Goal: Task Accomplishment & Management: Use online tool/utility

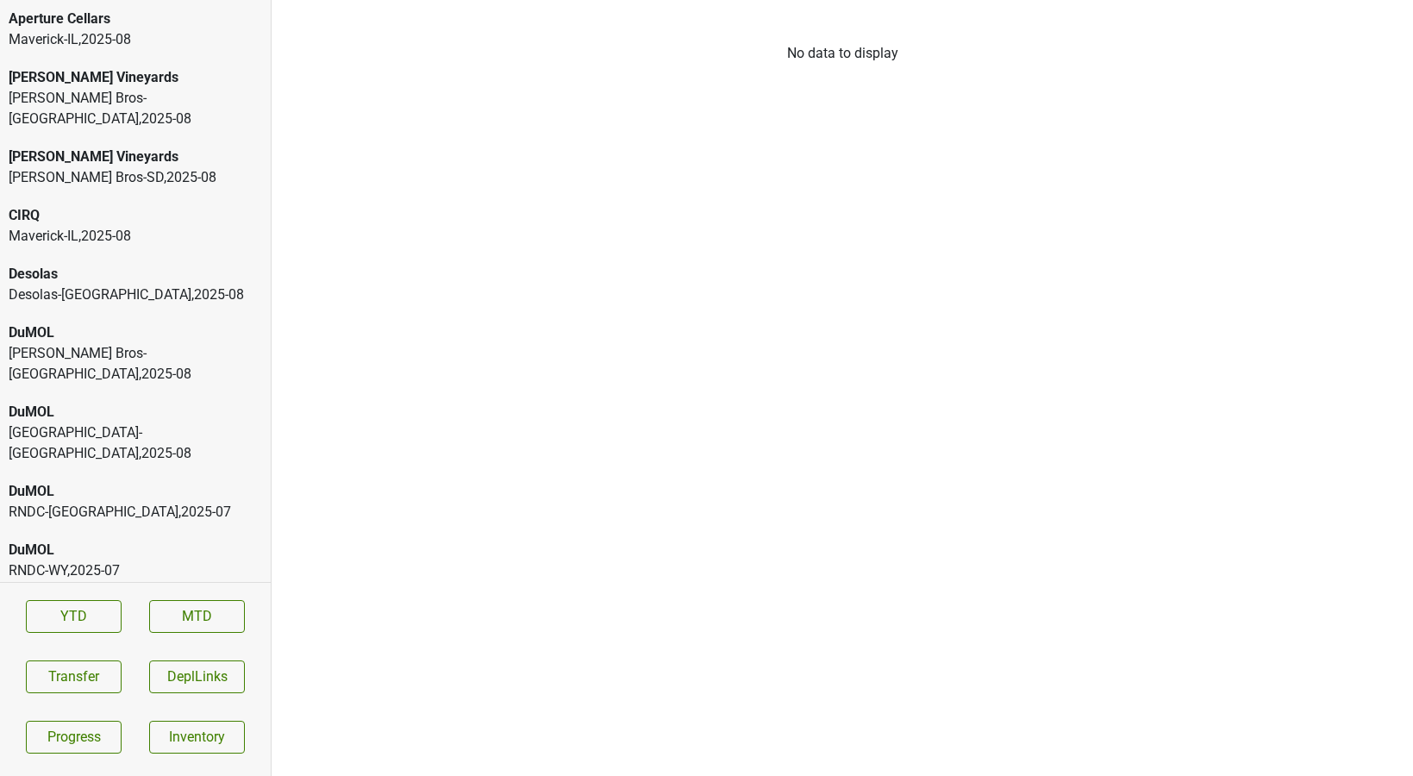
click at [62, 423] on div "[GEOGRAPHIC_DATA]-[GEOGRAPHIC_DATA] , 2025 - 08" at bounding box center [136, 443] width 254 height 41
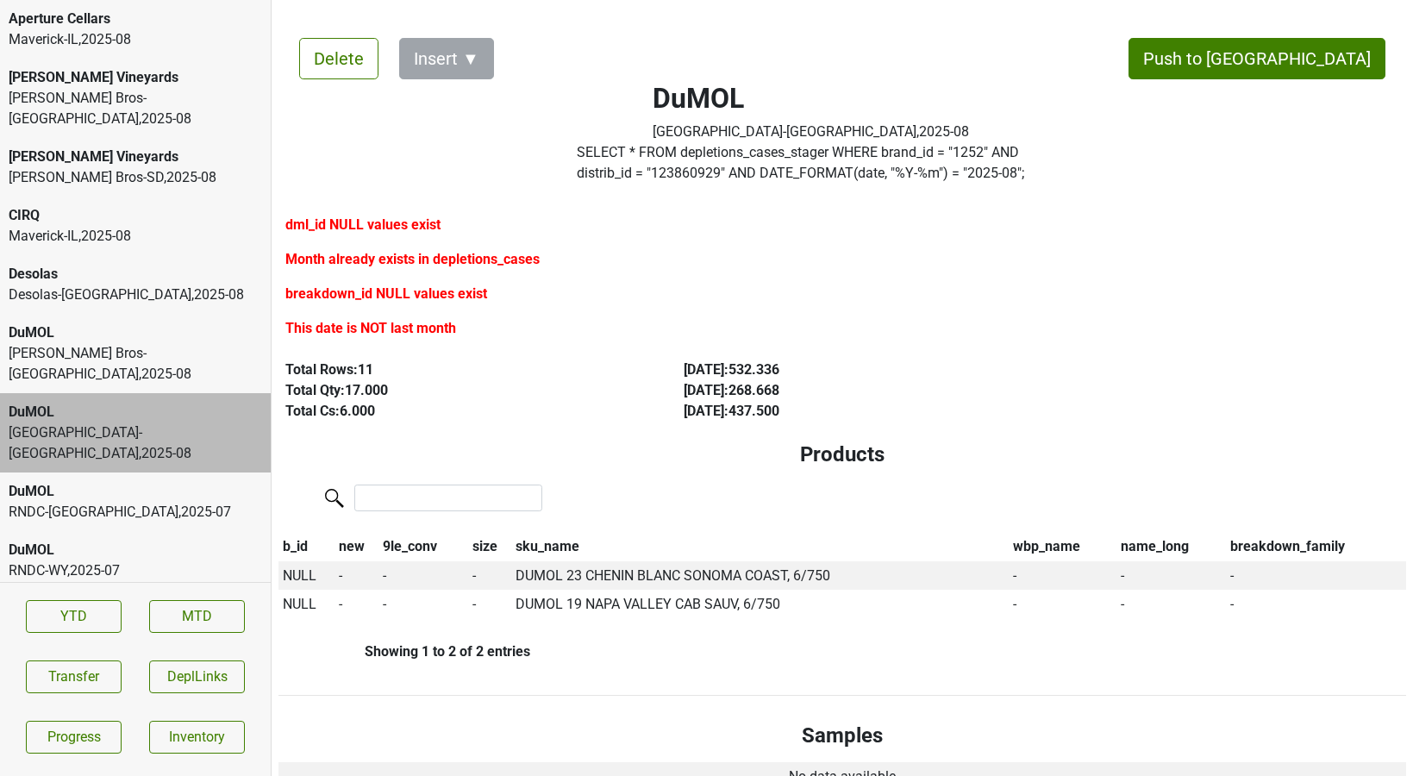
click at [137, 47] on div "Maverick-IL , 2025 - 08" at bounding box center [136, 39] width 254 height 21
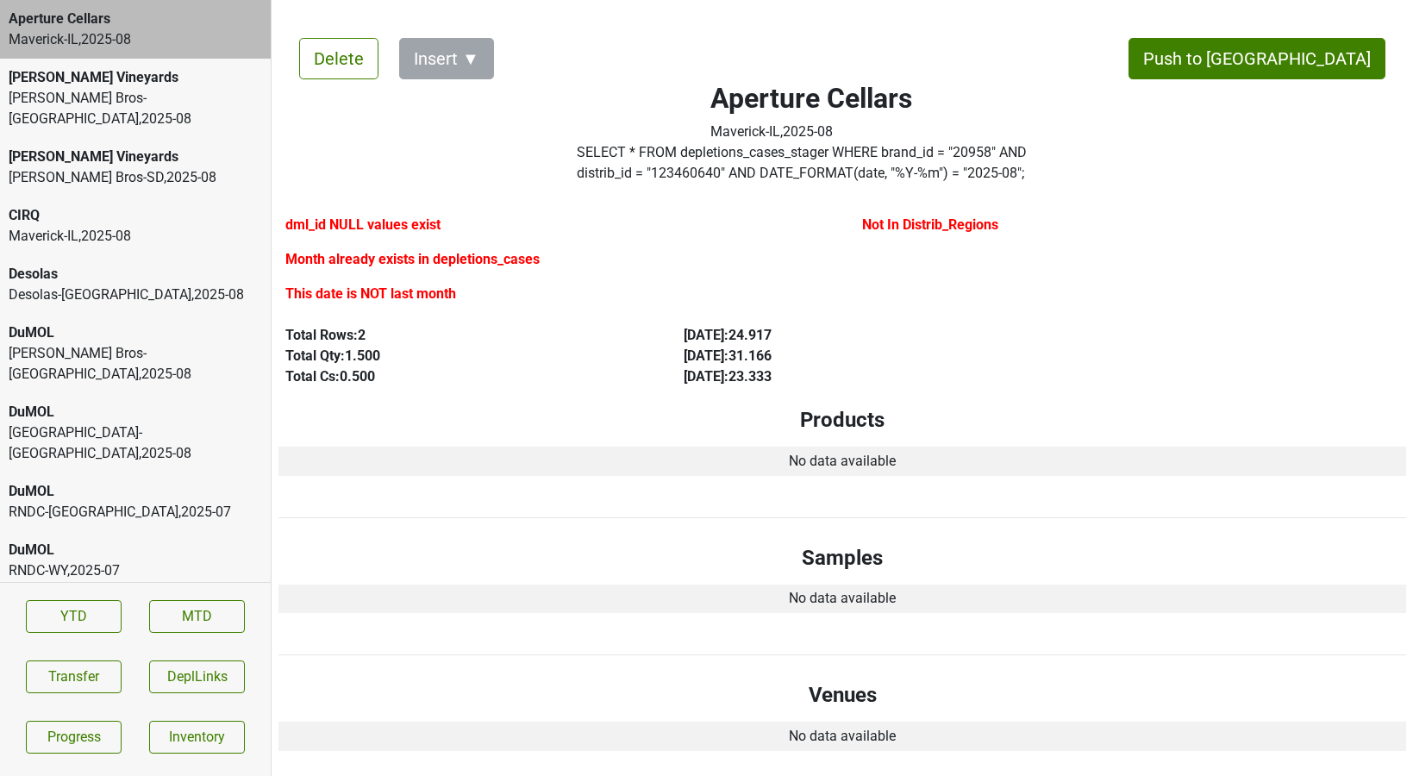
click at [133, 103] on div "[PERSON_NAME] Bros-[GEOGRAPHIC_DATA] , 2025 - 08" at bounding box center [136, 108] width 254 height 41
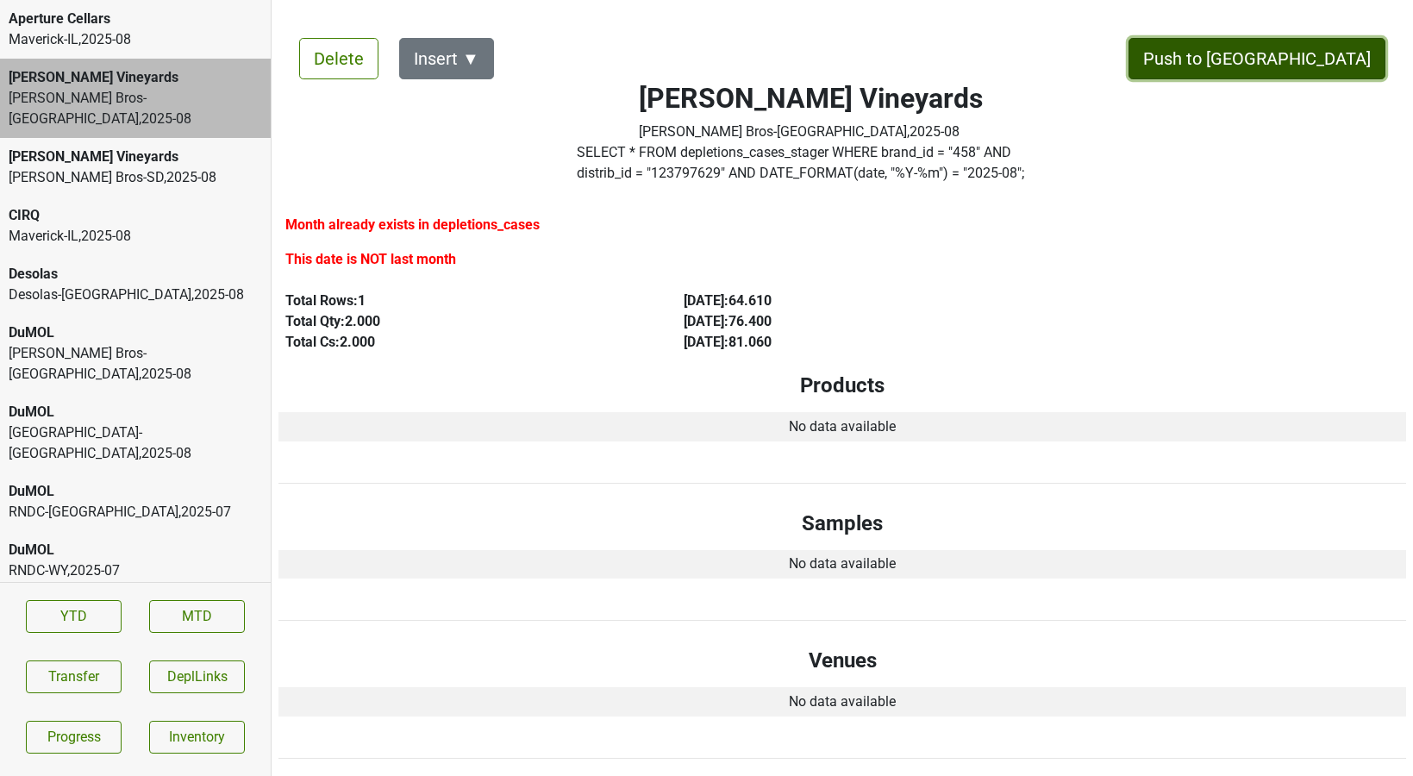
click at [1299, 53] on button "Push to [GEOGRAPHIC_DATA]" at bounding box center [1257, 58] width 257 height 41
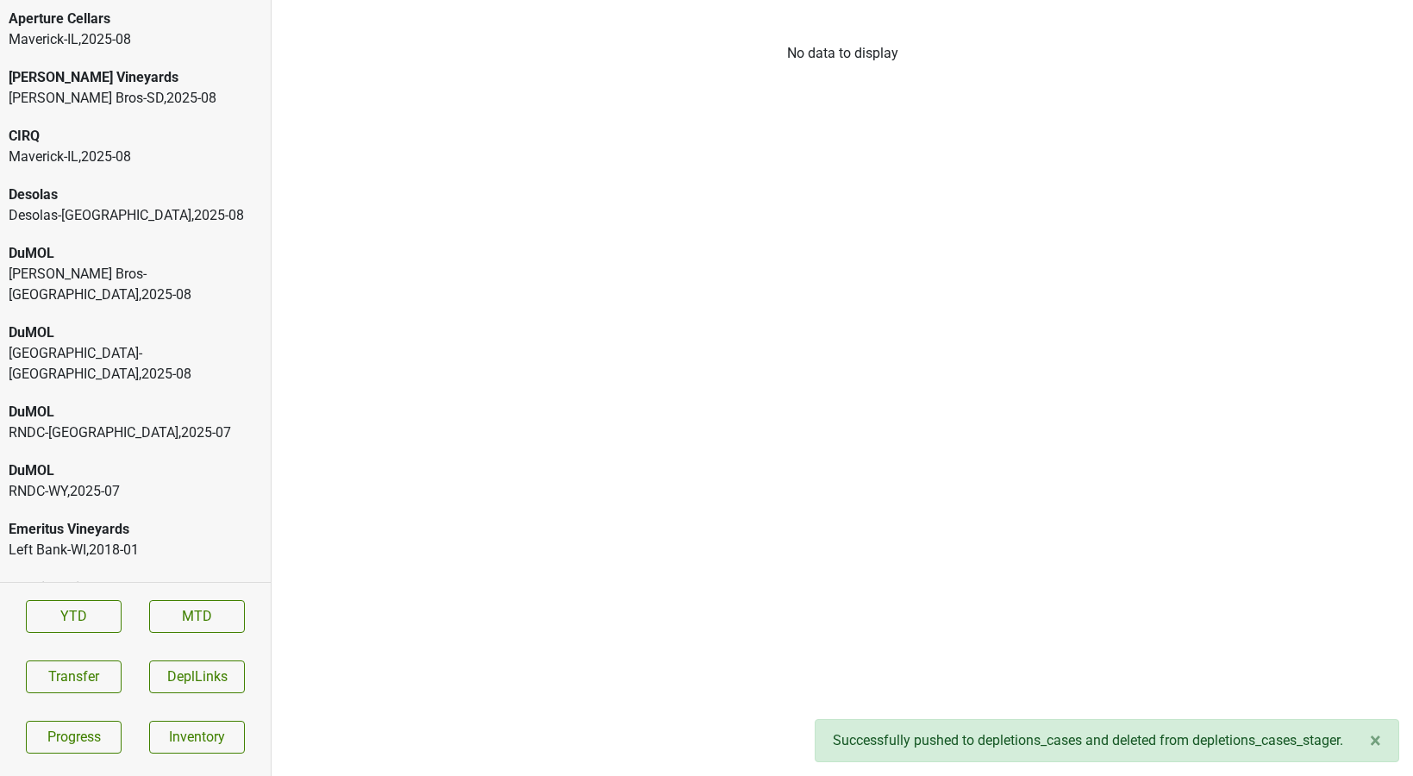
click at [170, 86] on div "[PERSON_NAME] Vineyards" at bounding box center [136, 77] width 254 height 21
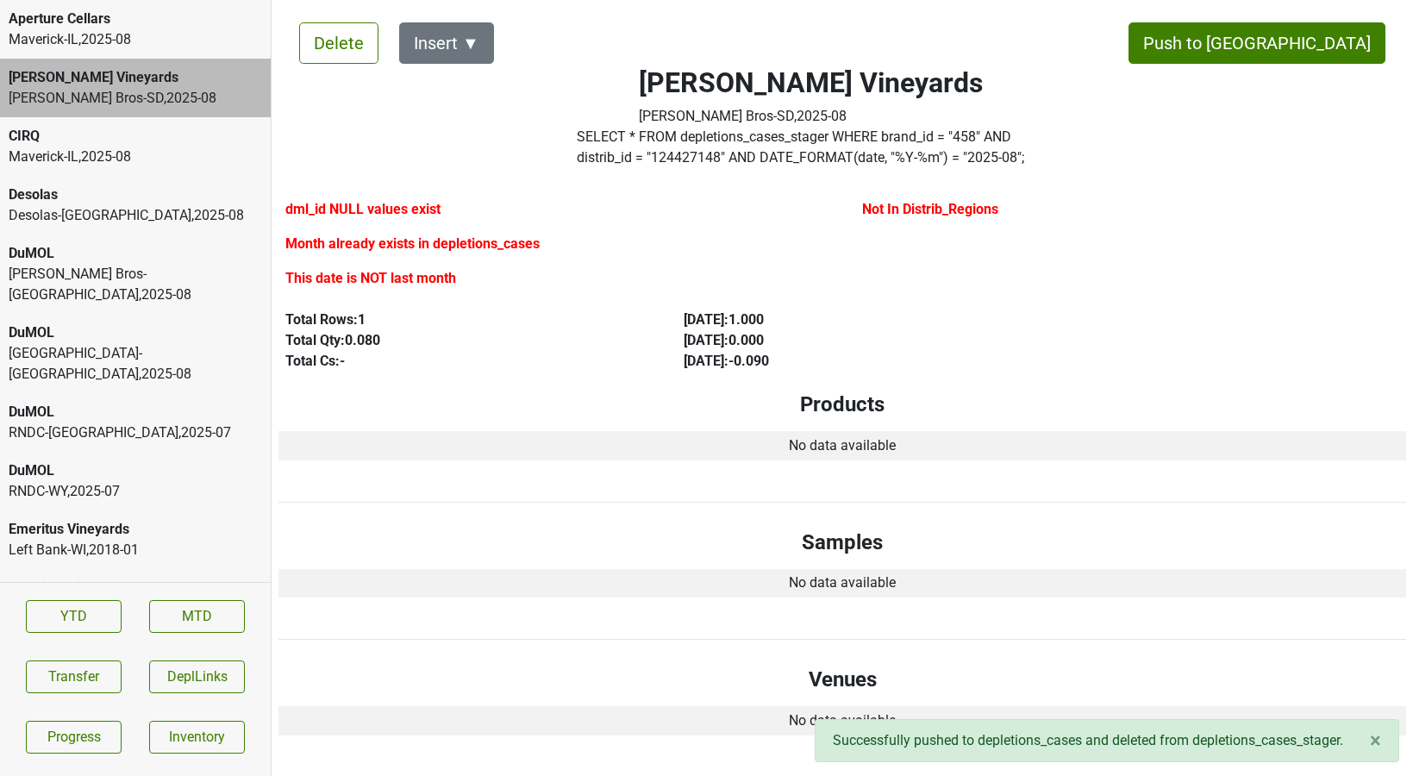
scroll to position [17, 0]
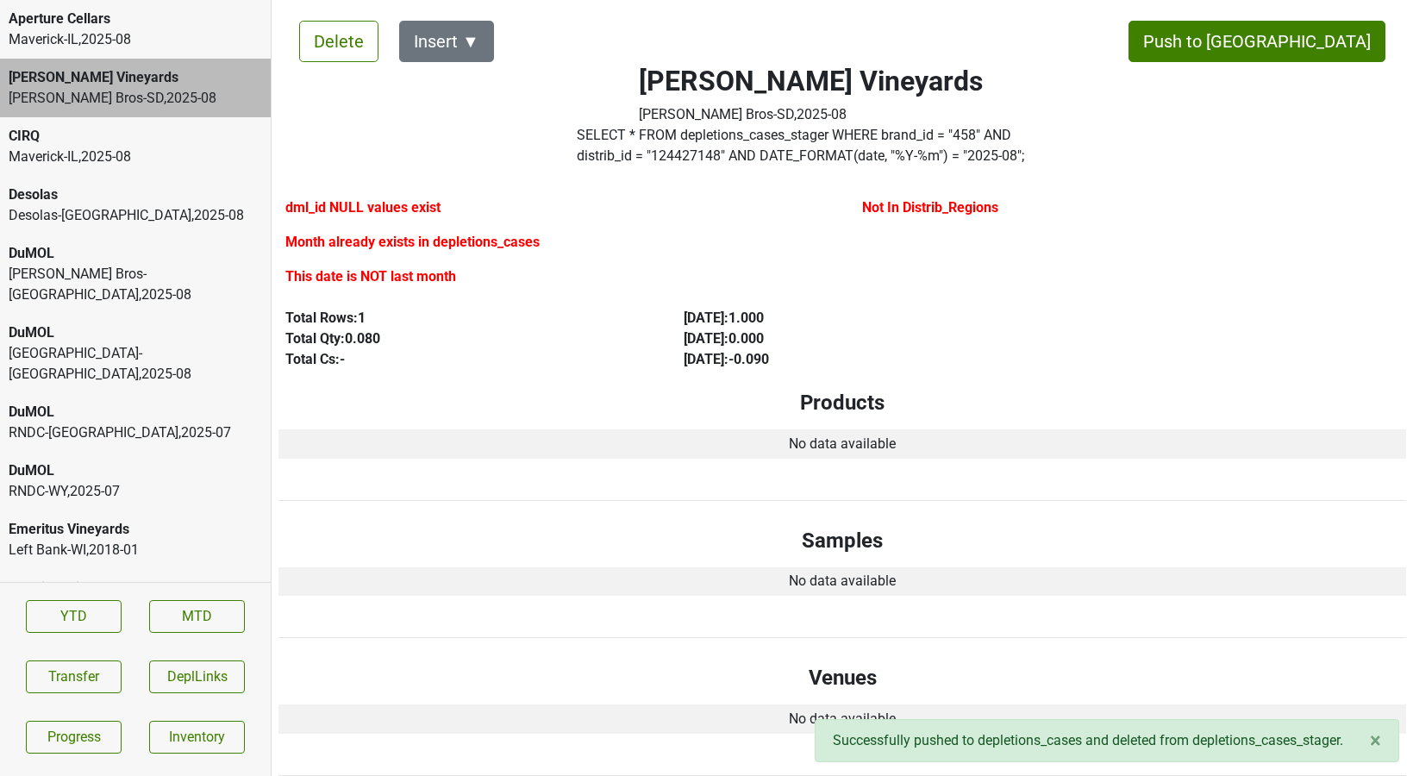
click at [95, 276] on div "[PERSON_NAME] Bros-[GEOGRAPHIC_DATA] , 2025 - 08" at bounding box center [136, 284] width 254 height 41
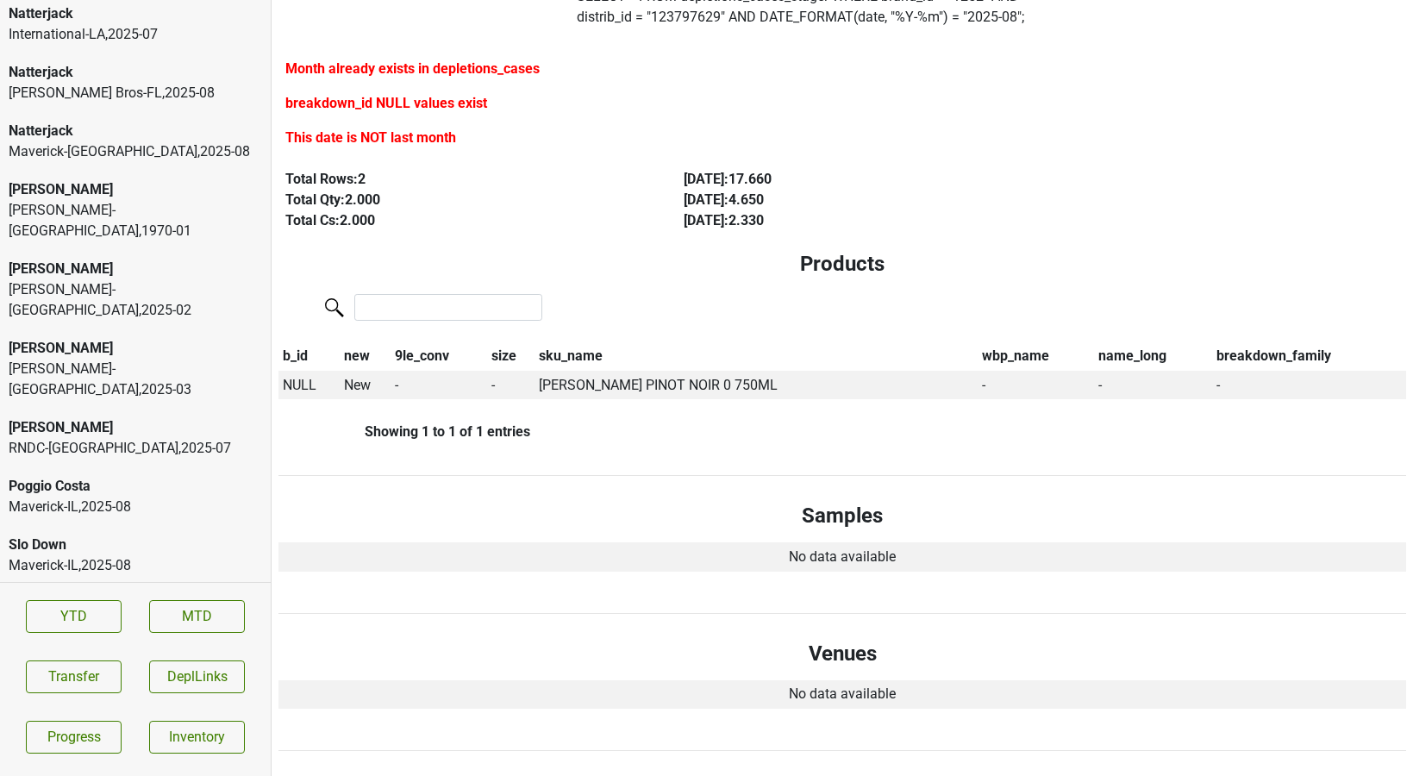
scroll to position [3816, 0]
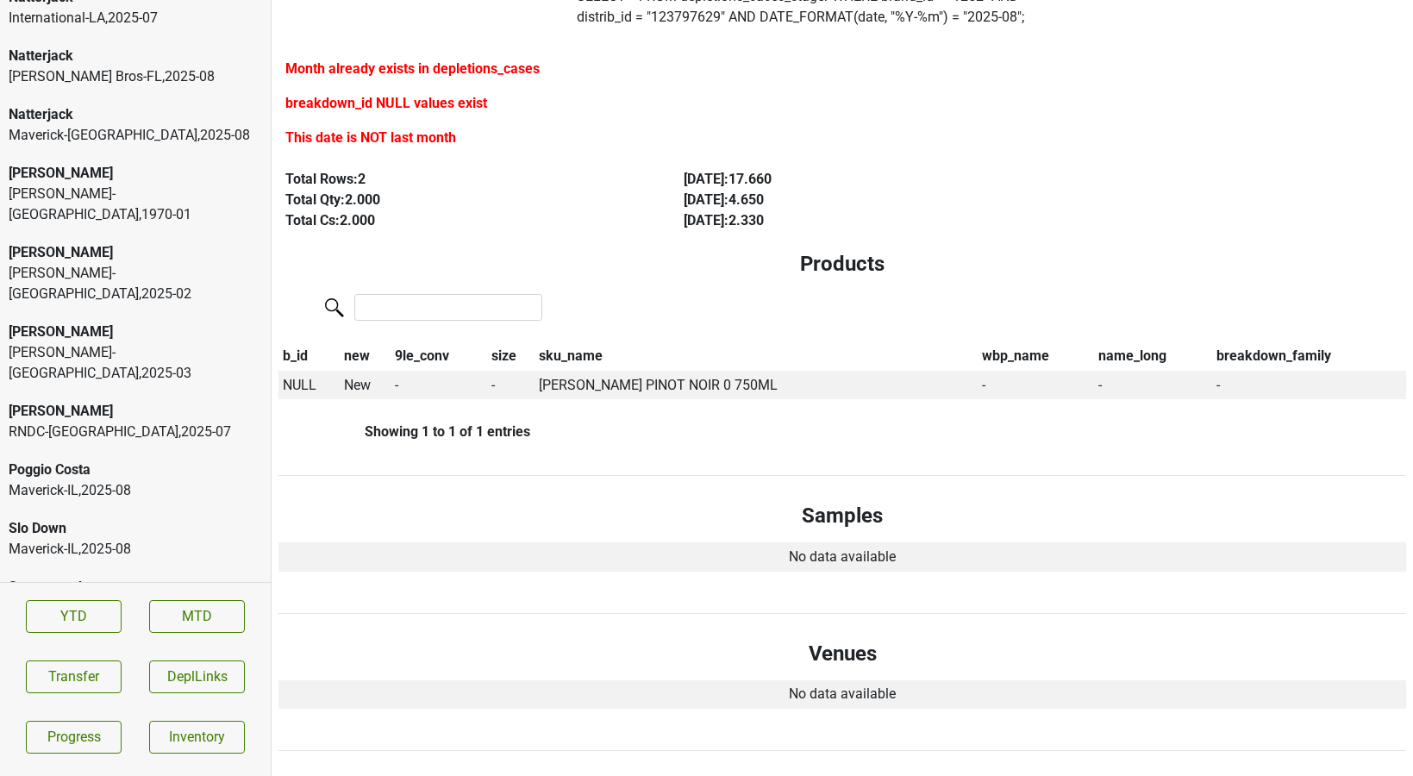
click at [122, 480] on div "Maverick-IL , 2025 - 08" at bounding box center [136, 490] width 254 height 21
